Goal: Complete application form

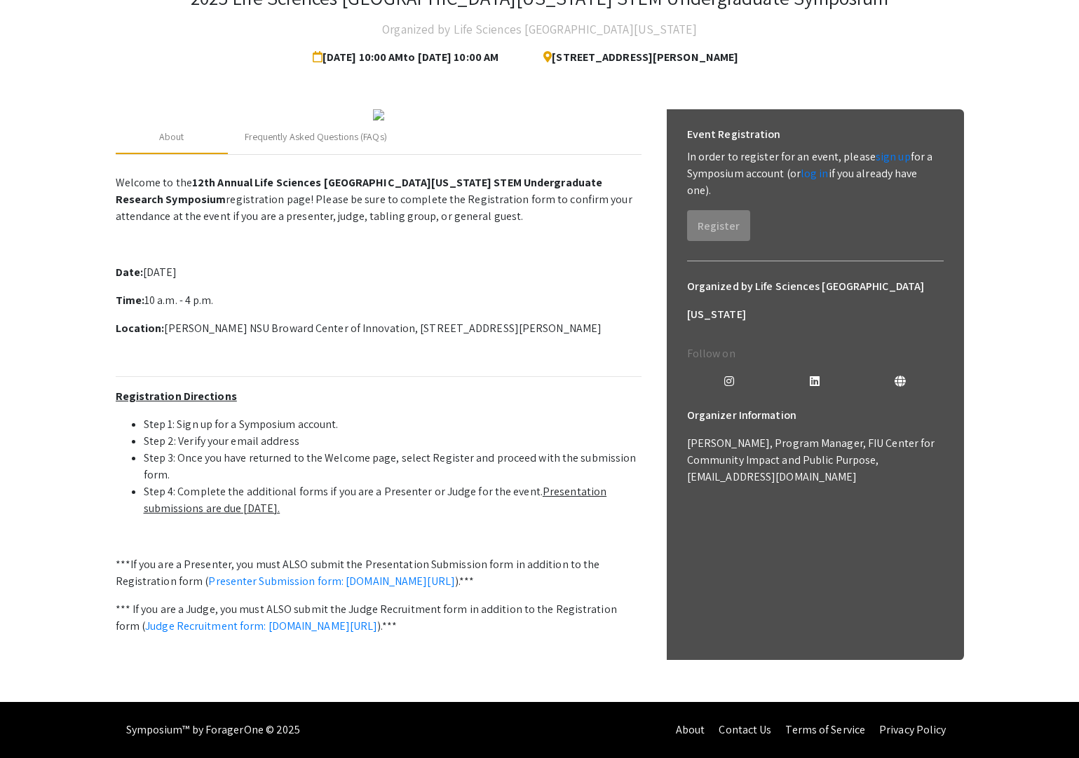
scroll to position [250, 0]
click at [275, 619] on link "Judge Recruitment form: symposium.foragerone.com/lssfsymposium2025/recruitment/…" at bounding box center [261, 626] width 232 height 15
